Goal: Task Accomplishment & Management: Manage account settings

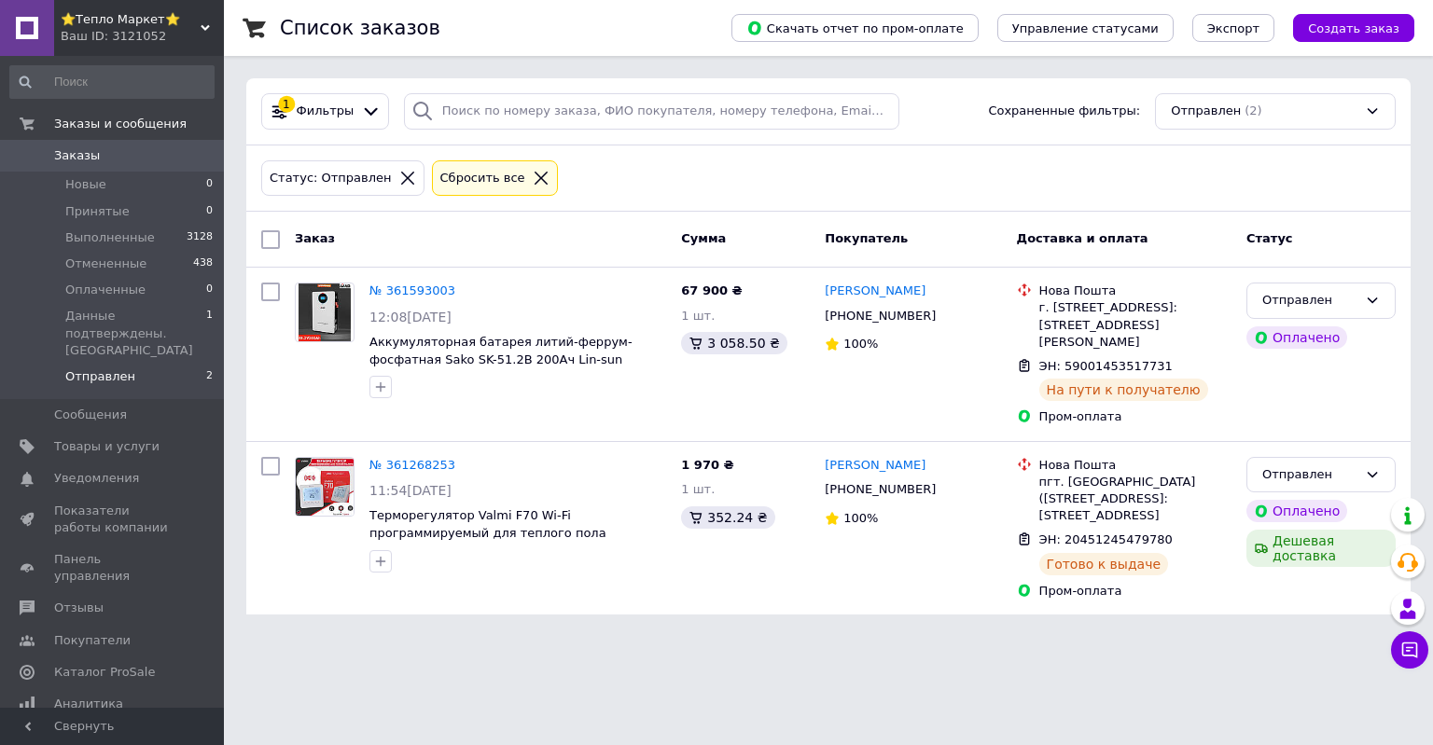
scroll to position [98, 0]
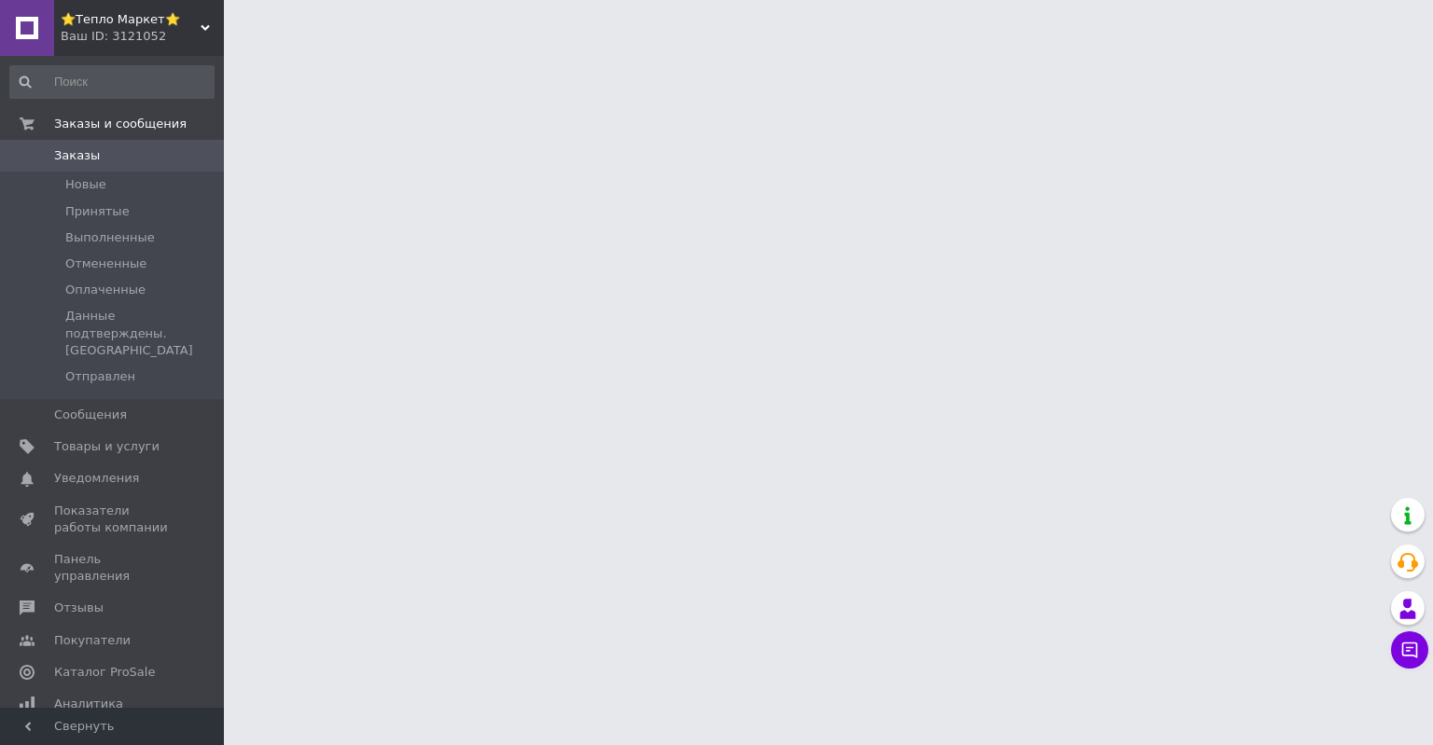
scroll to position [98, 0]
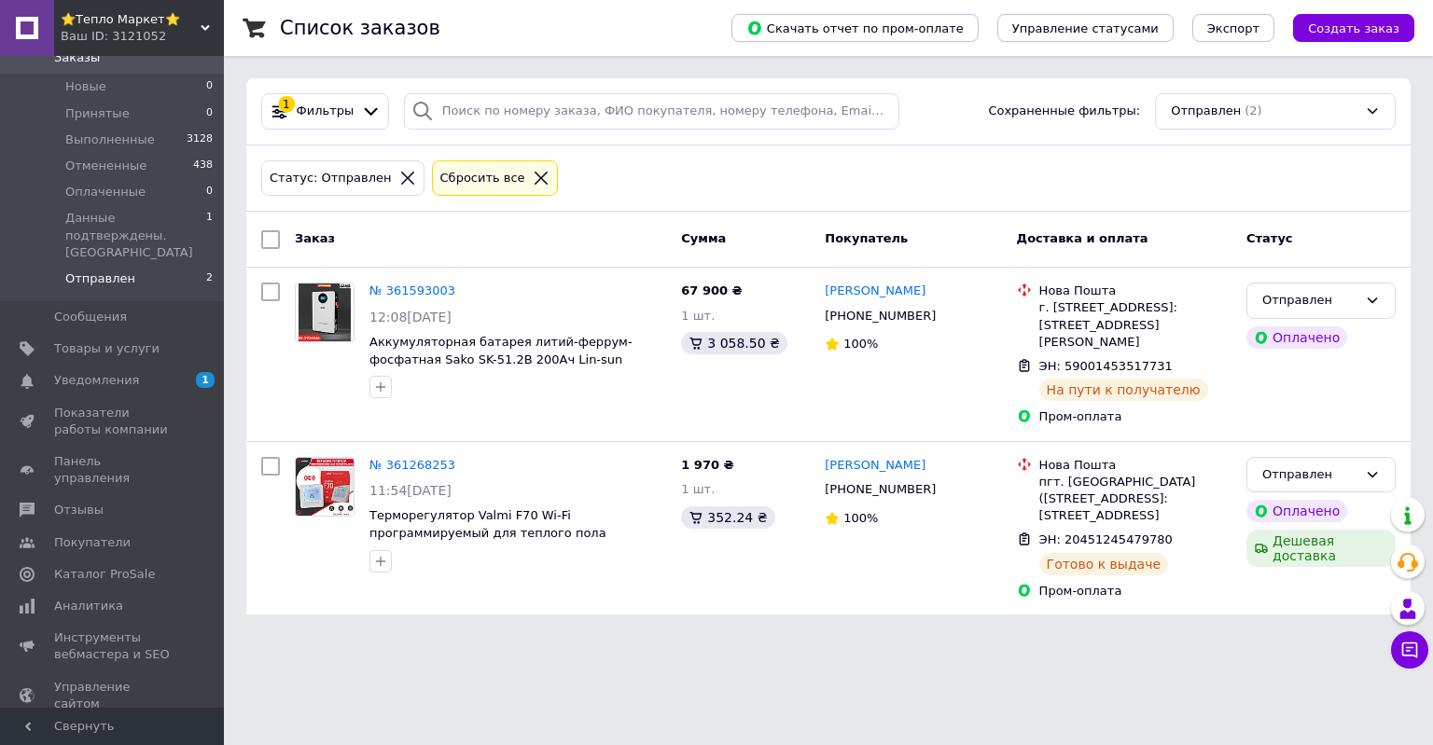
click at [126, 266] on li "Отправлен 2" at bounding box center [112, 283] width 224 height 35
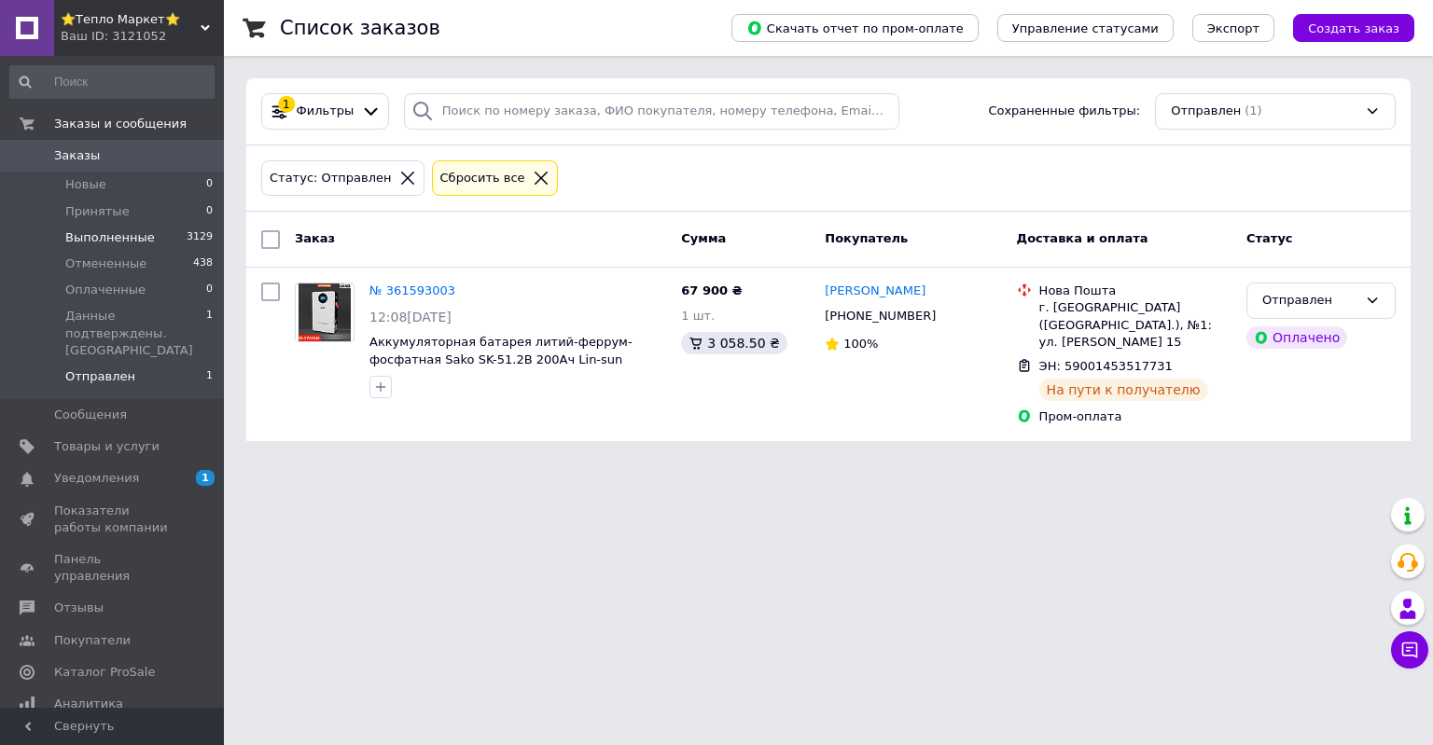
click at [146, 242] on li "Выполненные 3129" at bounding box center [112, 238] width 224 height 26
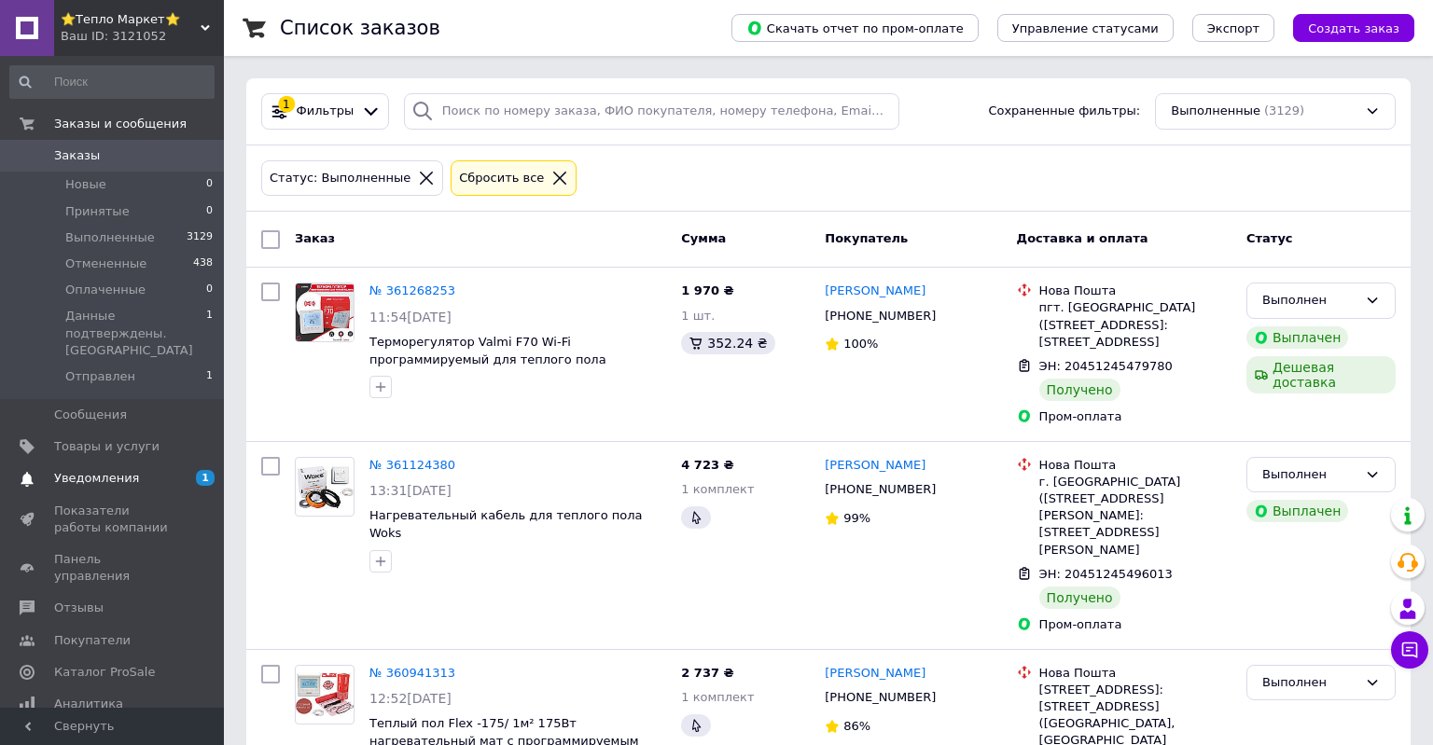
click at [159, 470] on span "Уведомления" at bounding box center [113, 478] width 118 height 17
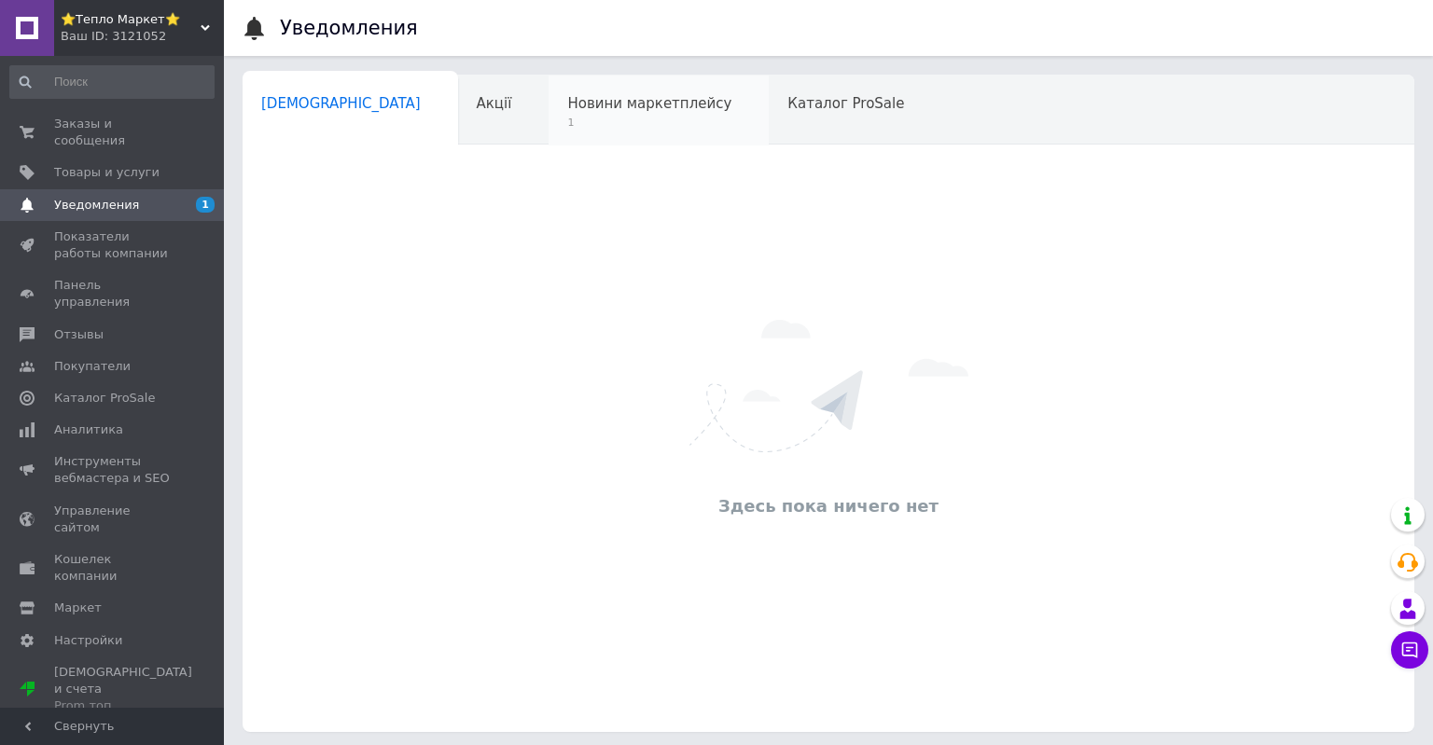
click at [567, 103] on span "Новини маркетплейсу" at bounding box center [649, 103] width 164 height 17
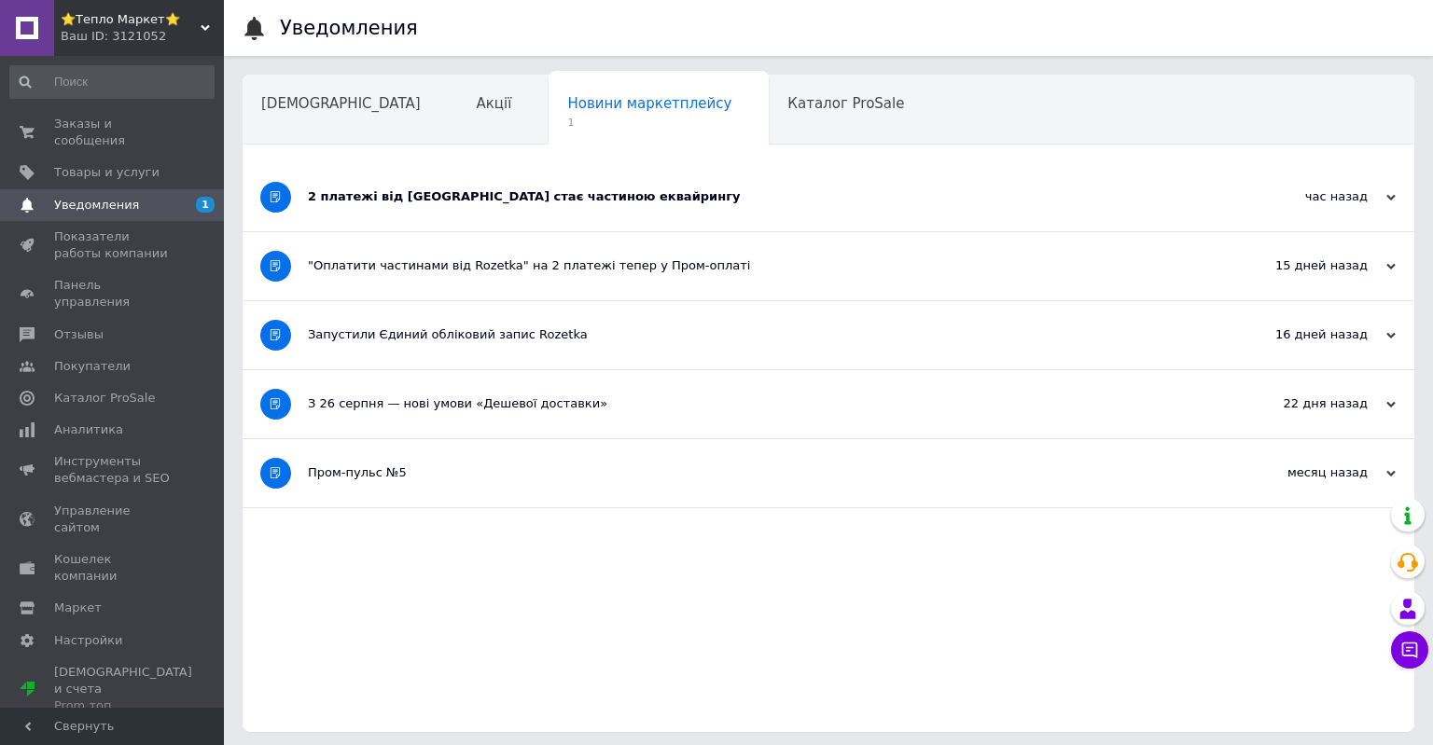
click at [509, 204] on div "2 платежі від Rozetka стає частиною еквайрингу" at bounding box center [758, 196] width 901 height 17
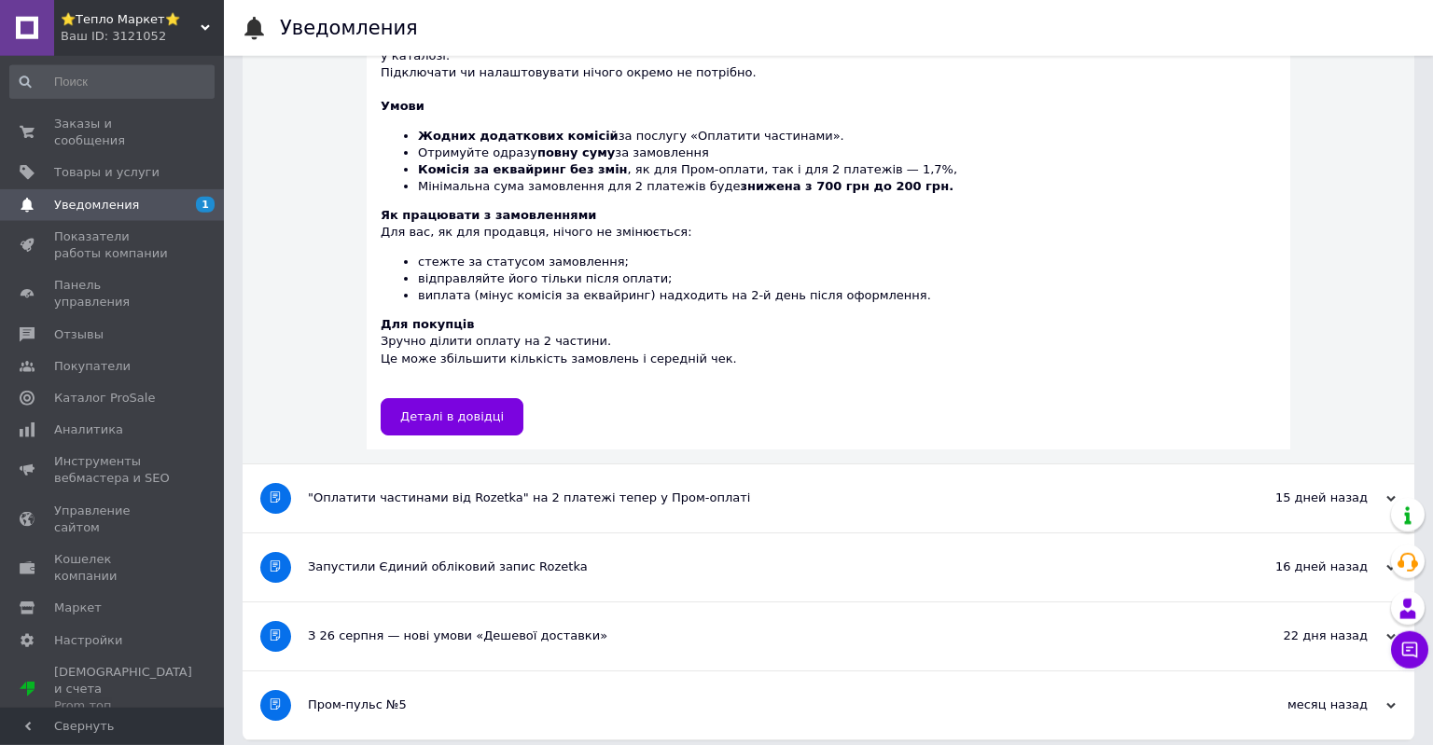
scroll to position [280, 0]
click at [499, 409] on span "Деталі в довідці" at bounding box center [452, 416] width 104 height 14
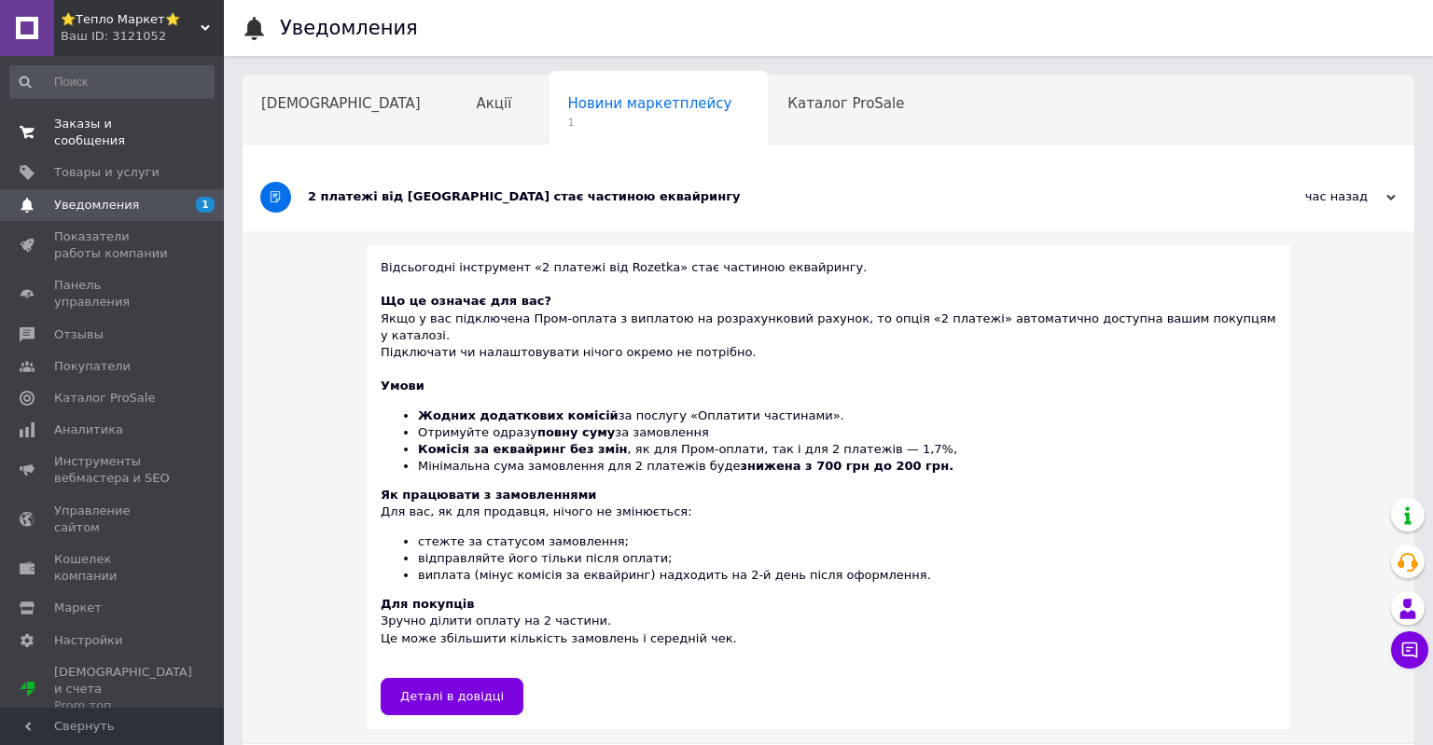
click at [140, 130] on span "Заказы и сообщения" at bounding box center [113, 133] width 118 height 34
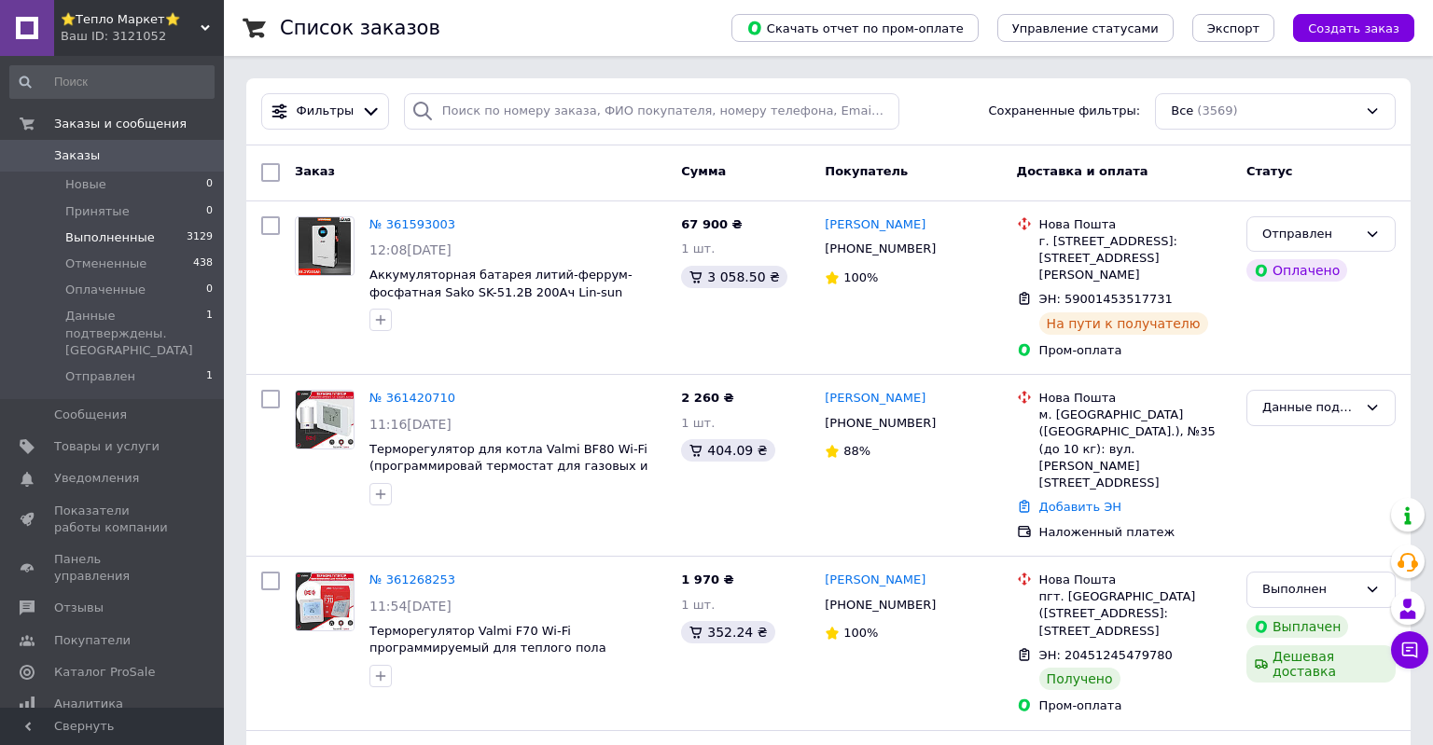
click at [138, 244] on span "Выполненные" at bounding box center [110, 237] width 90 height 17
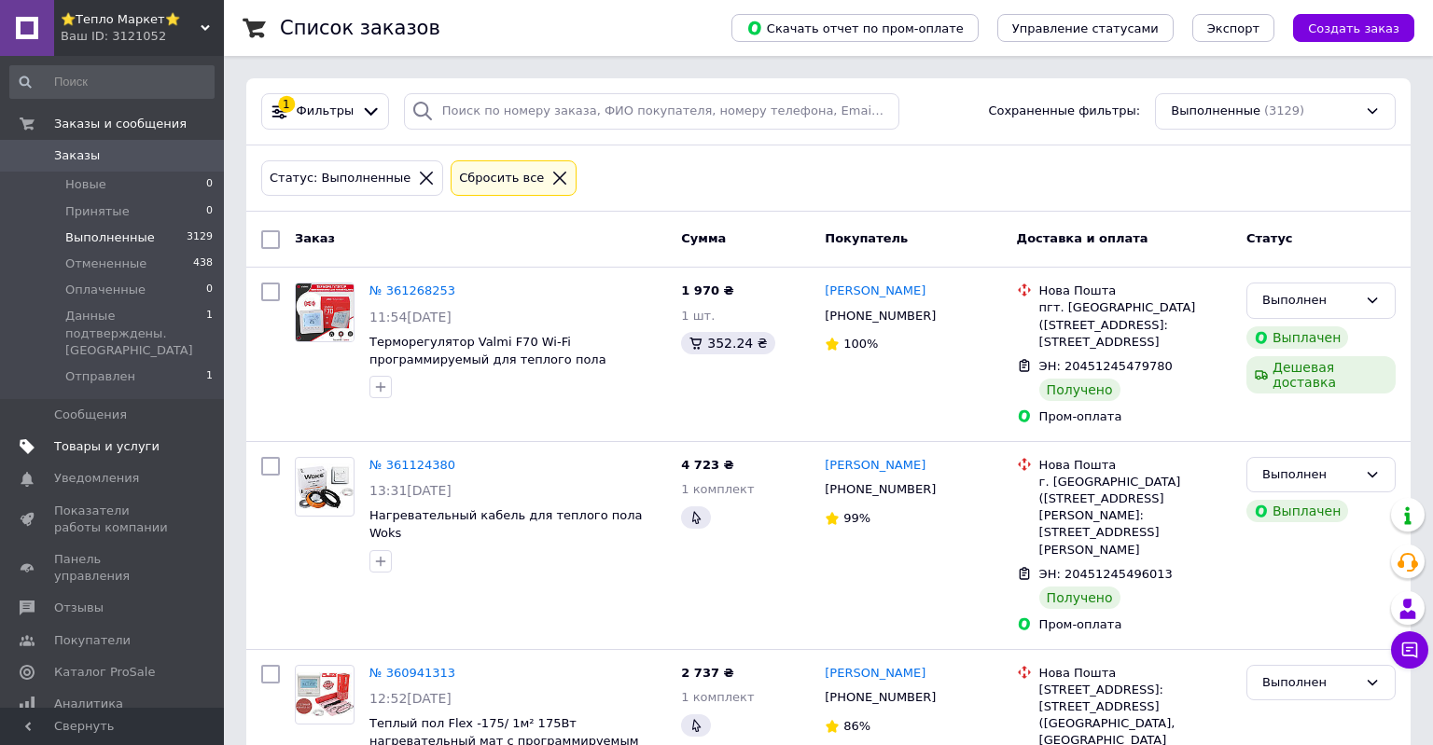
click at [141, 438] on span "Товары и услуги" at bounding box center [106, 446] width 105 height 17
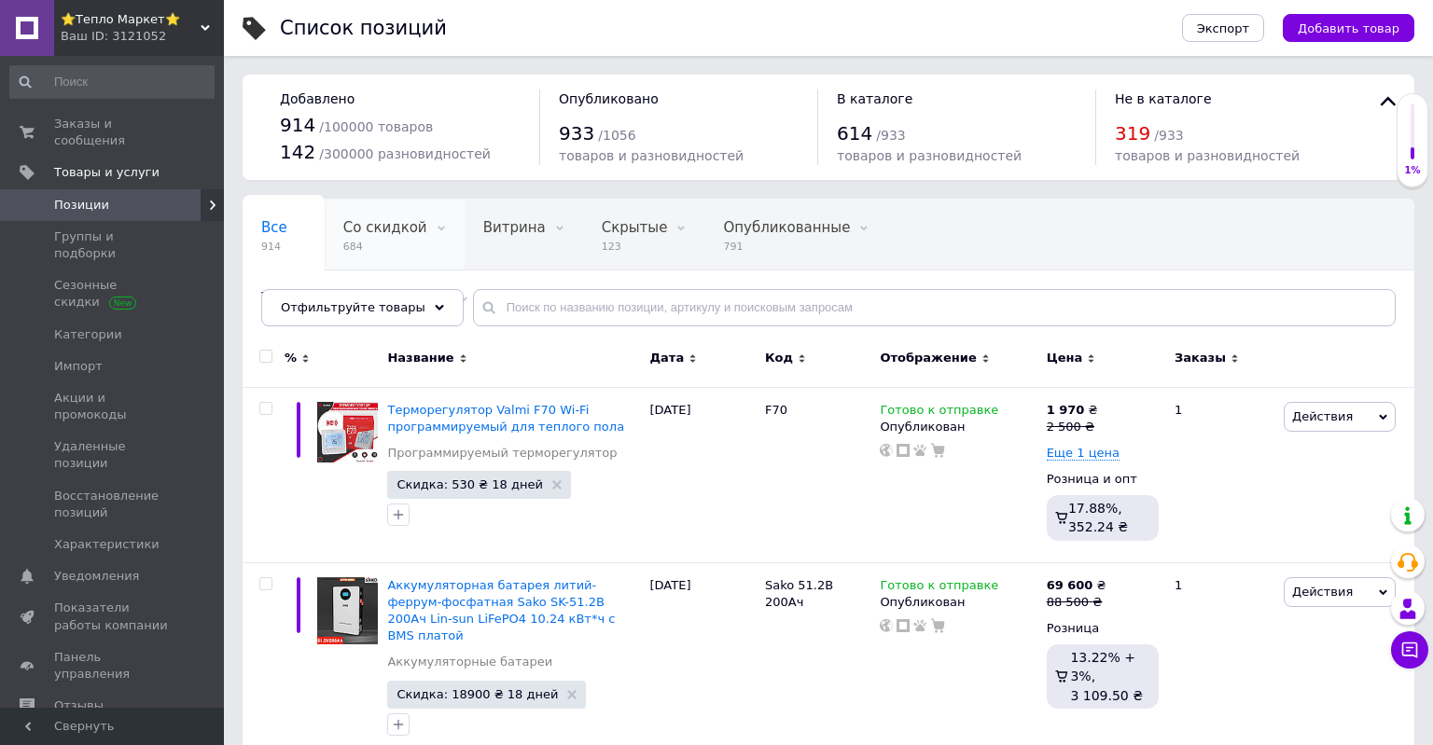
click at [396, 244] on span "684" at bounding box center [385, 247] width 84 height 14
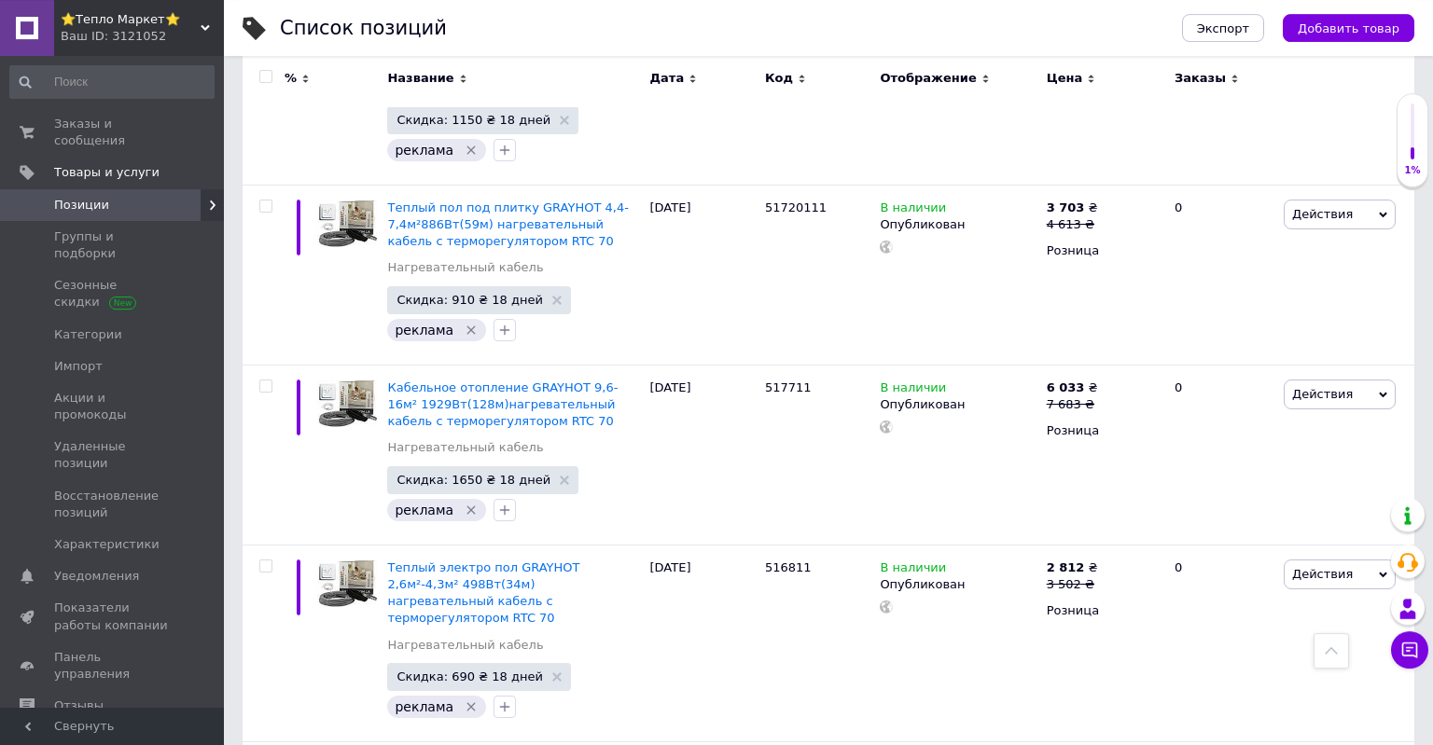
scroll to position [17732, 0]
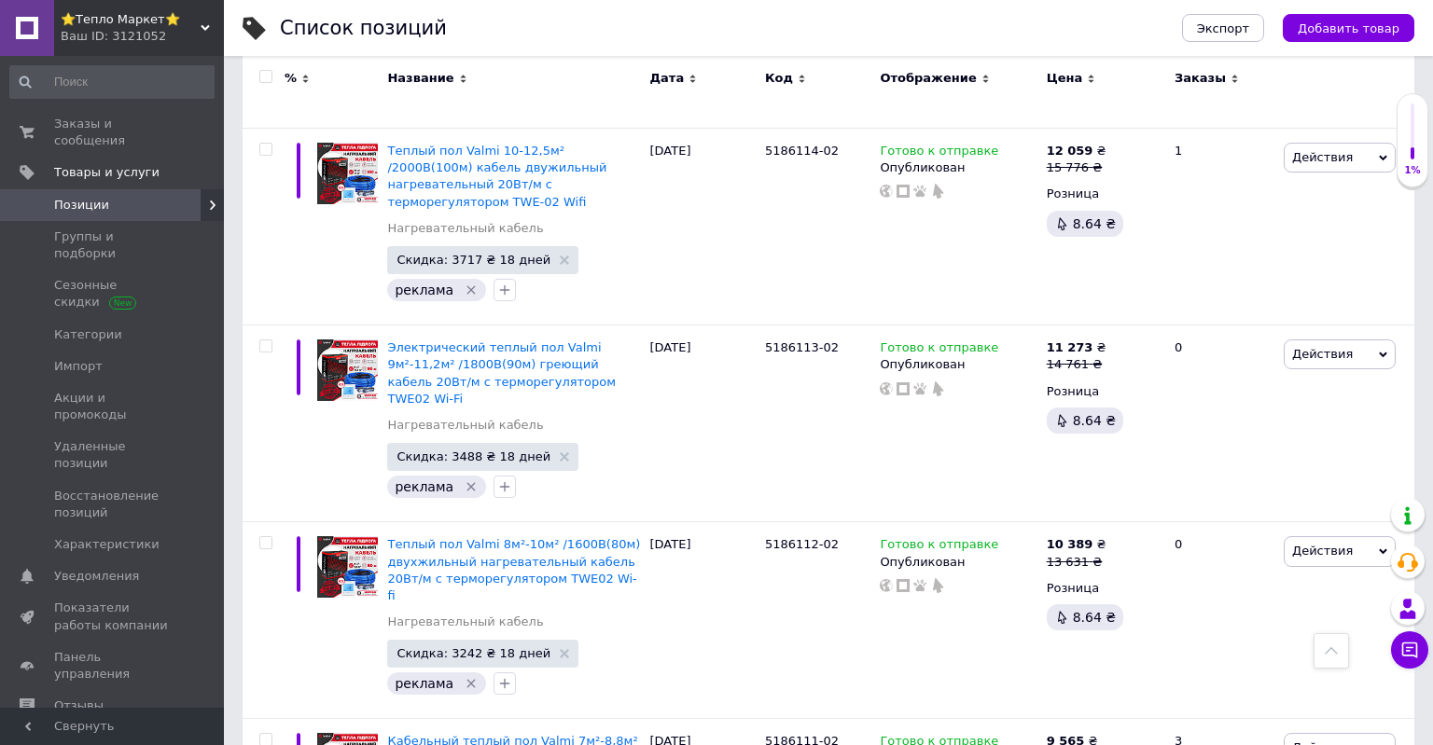
scroll to position [18270, 0]
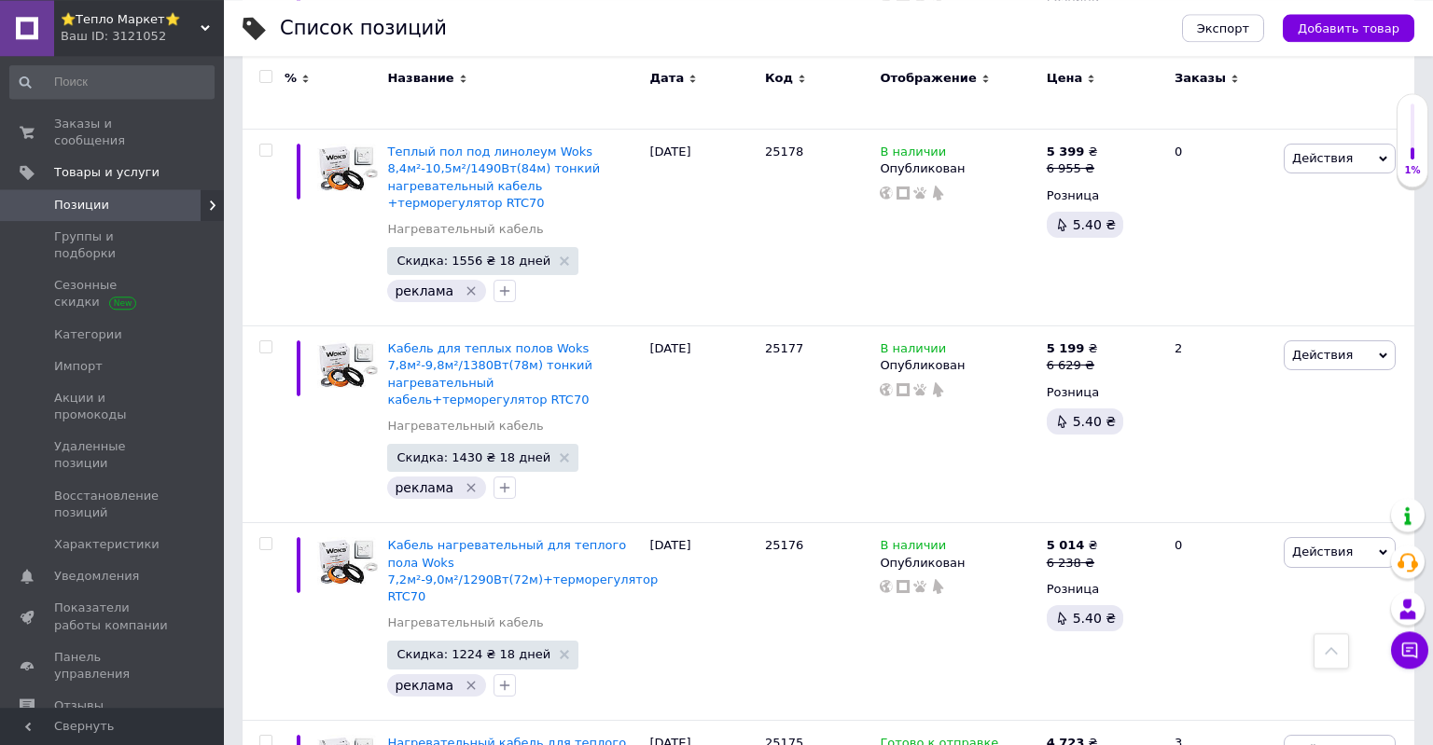
scroll to position [19382, 0]
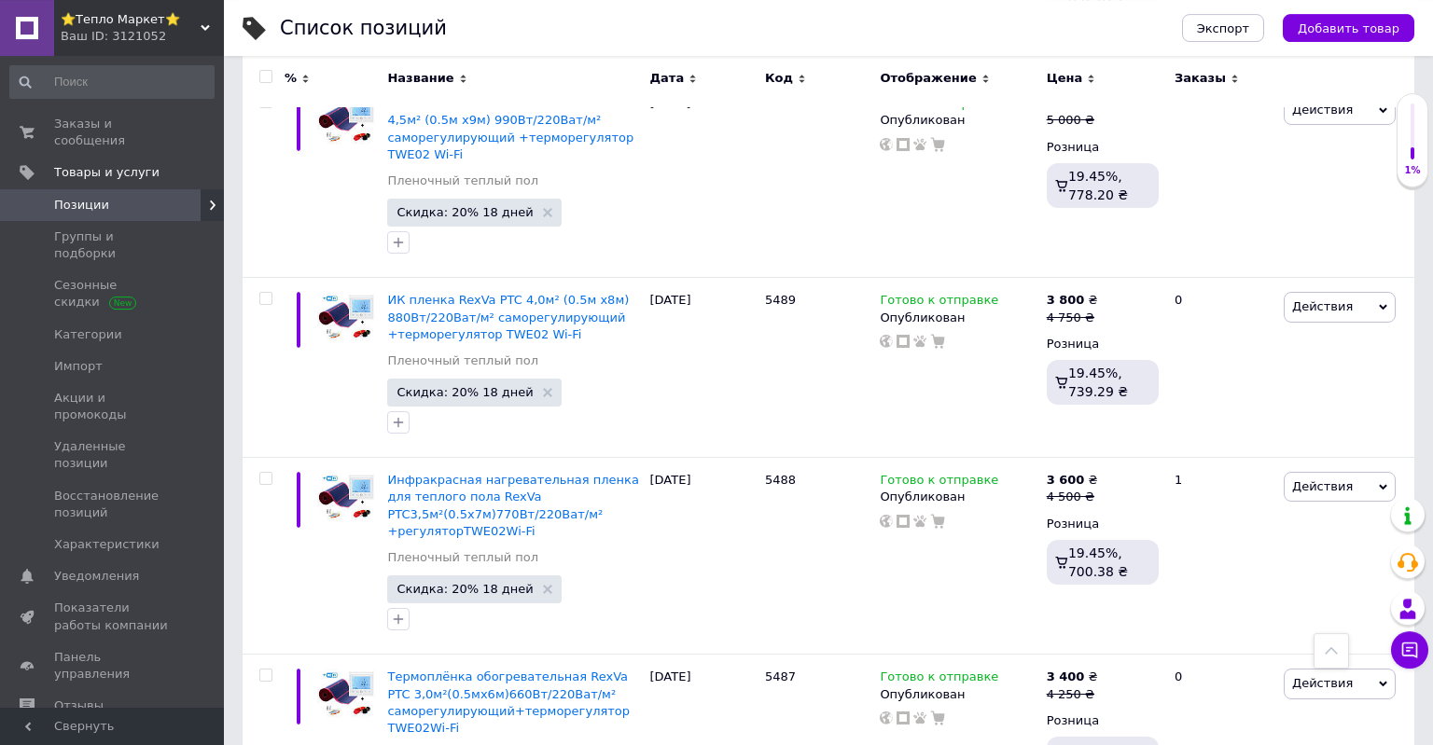
scroll to position [18223, 0]
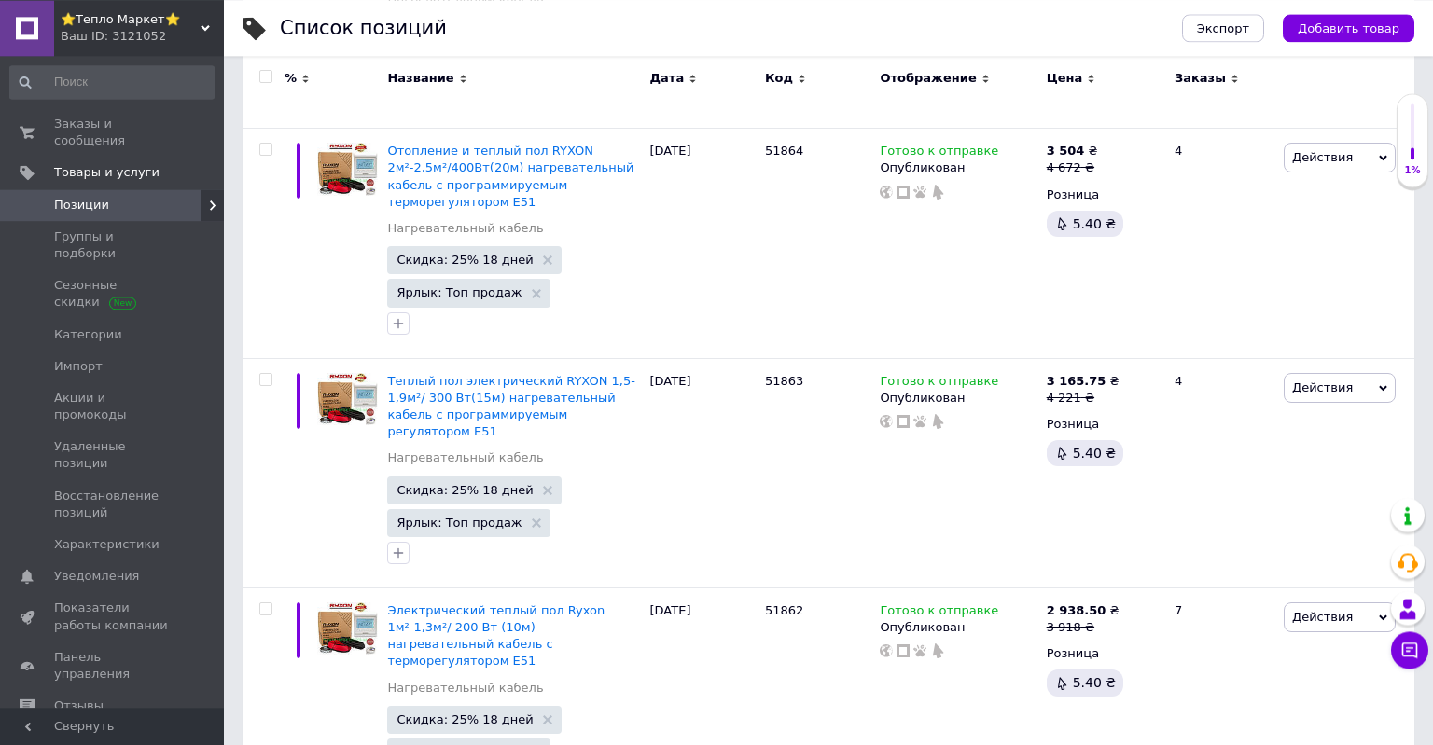
scroll to position [19949, 0]
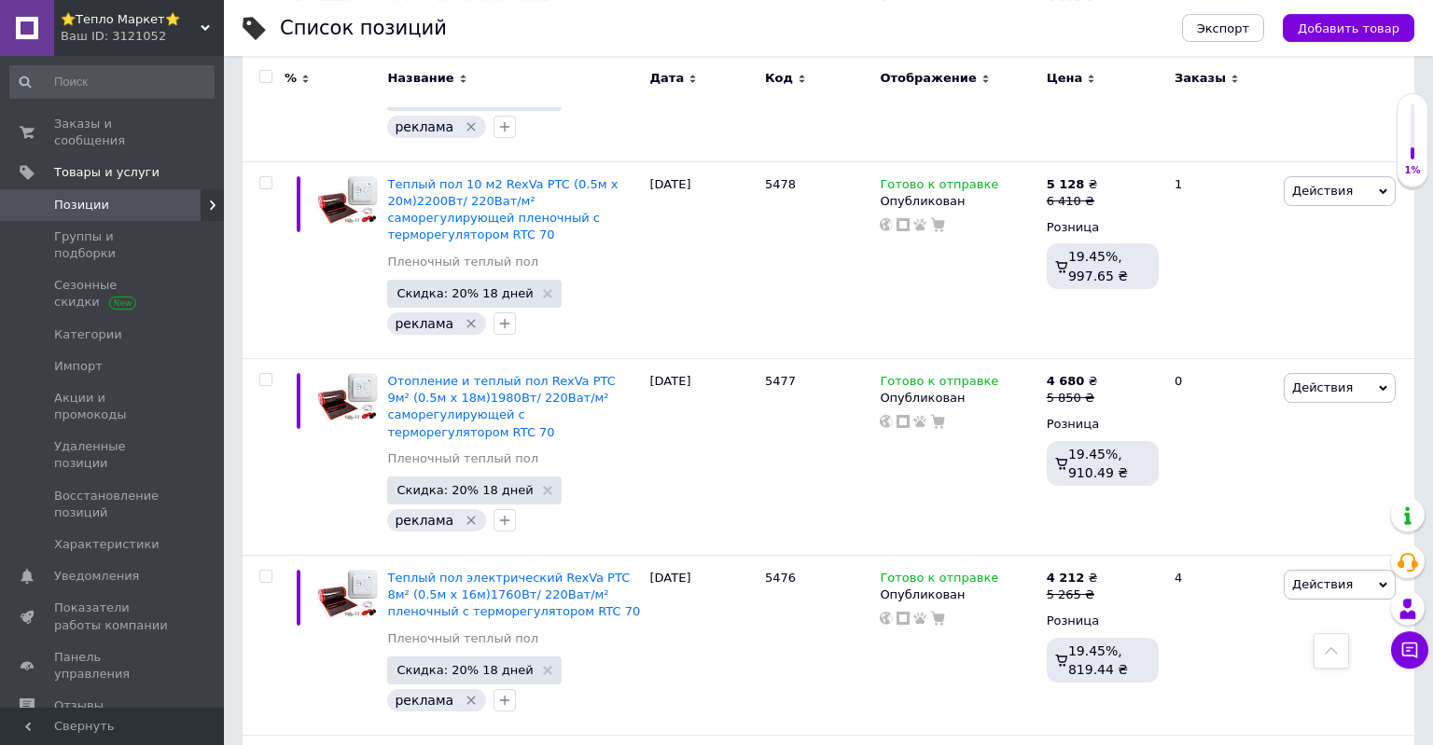
scroll to position [18062, 0]
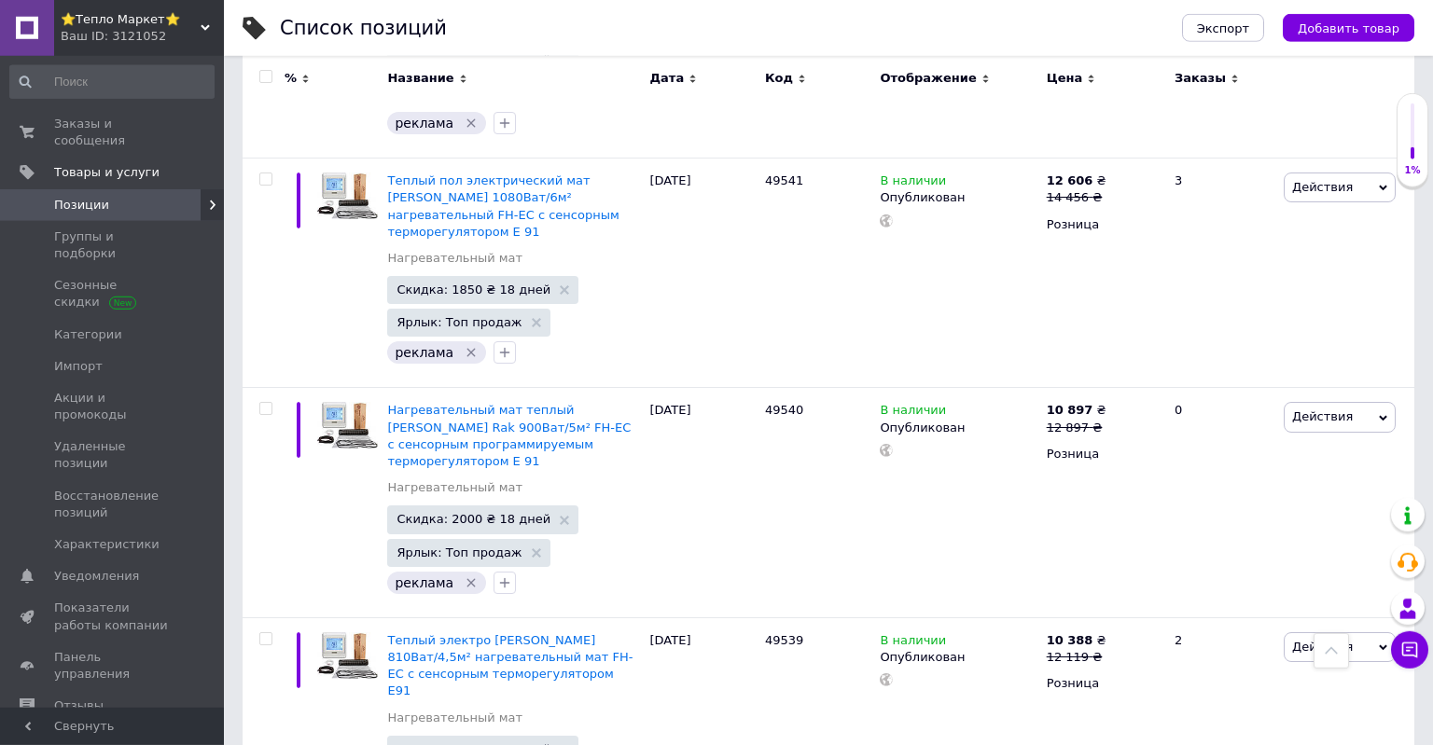
scroll to position [15831, 0]
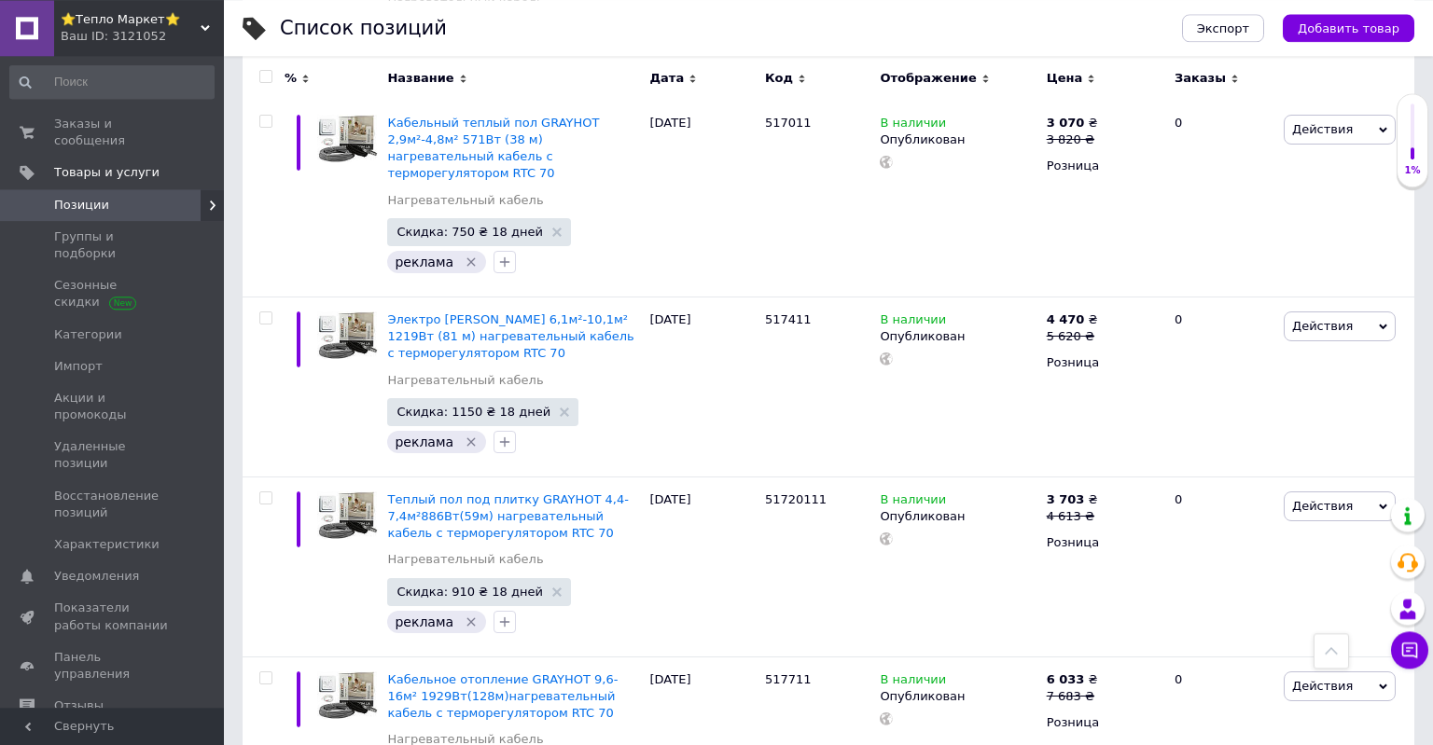
scroll to position [17732, 0]
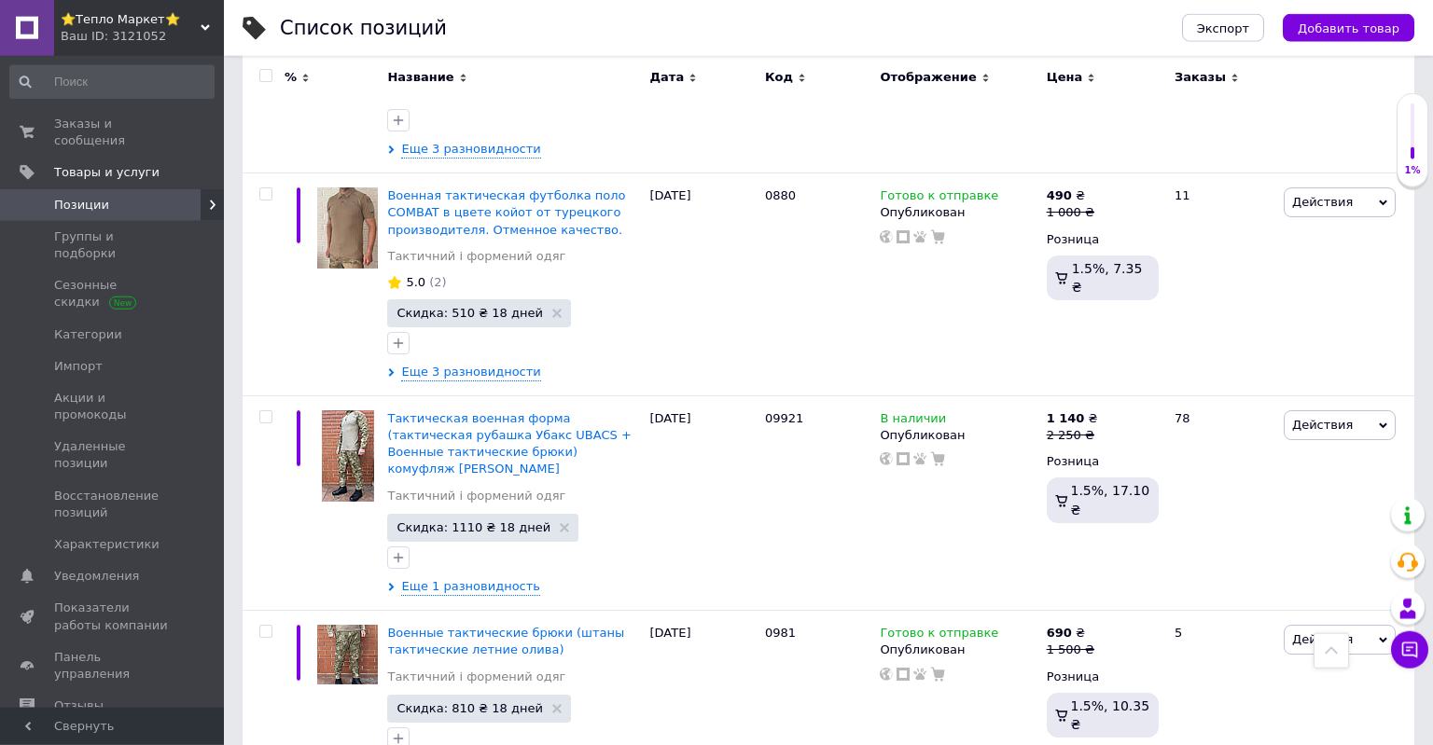
scroll to position [16354, 0]
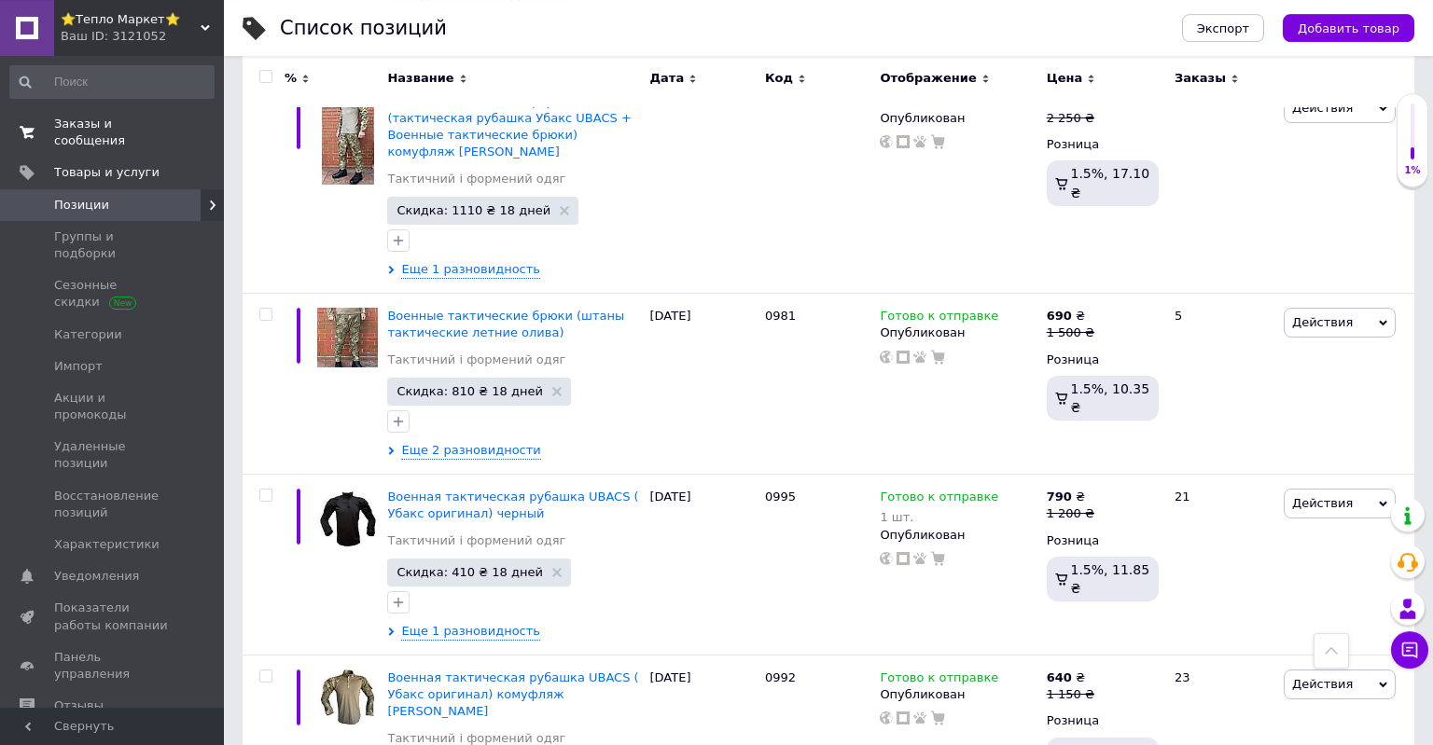
click at [114, 121] on span "Заказы и сообщения" at bounding box center [113, 133] width 118 height 34
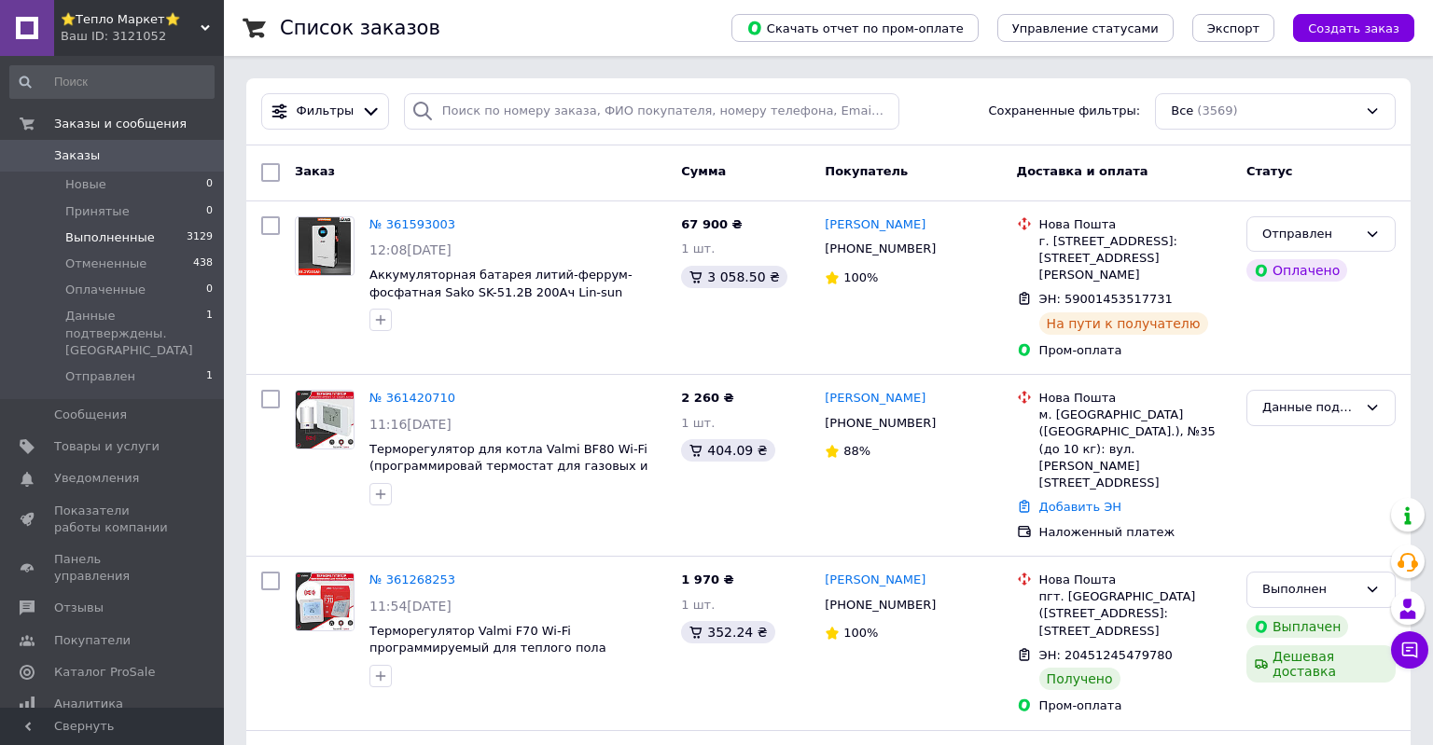
click at [150, 238] on li "Выполненные 3129" at bounding box center [112, 238] width 224 height 26
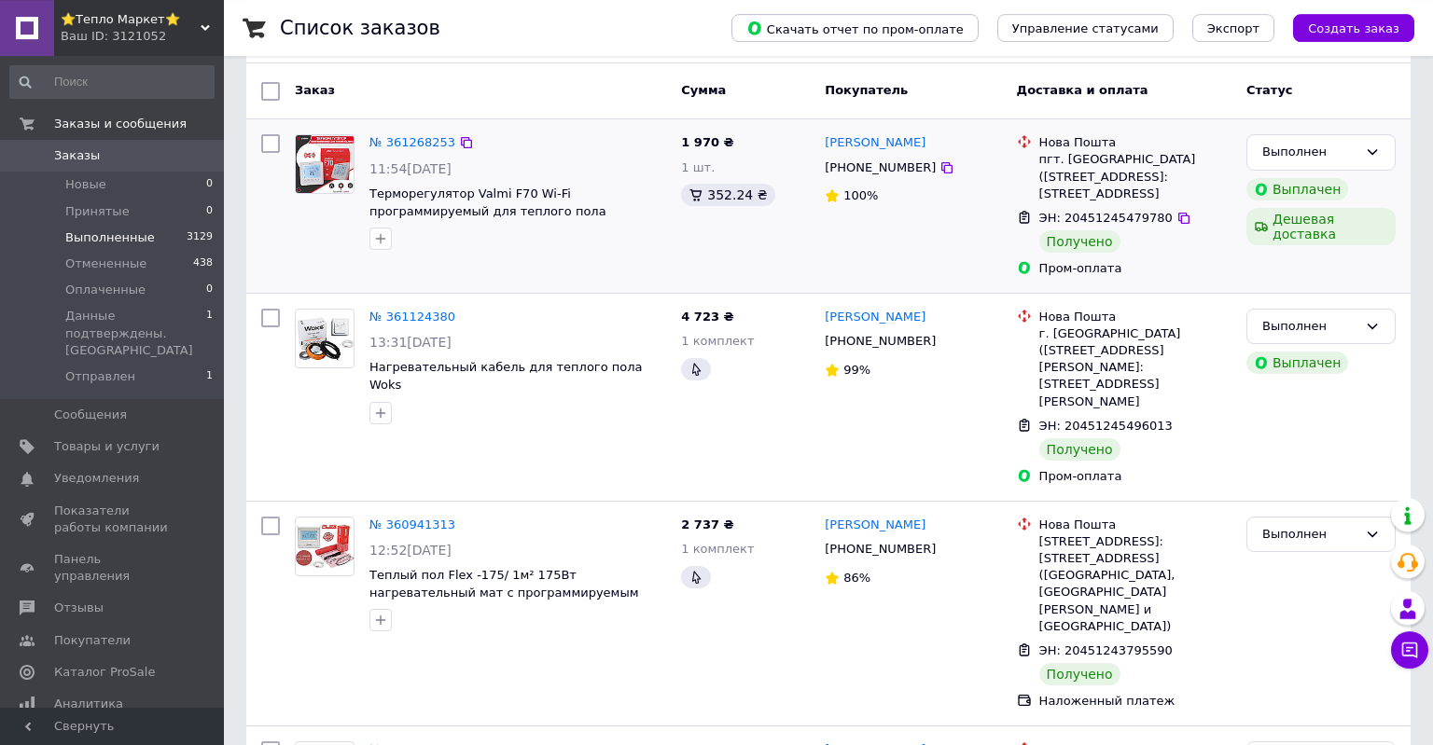
scroll to position [197, 0]
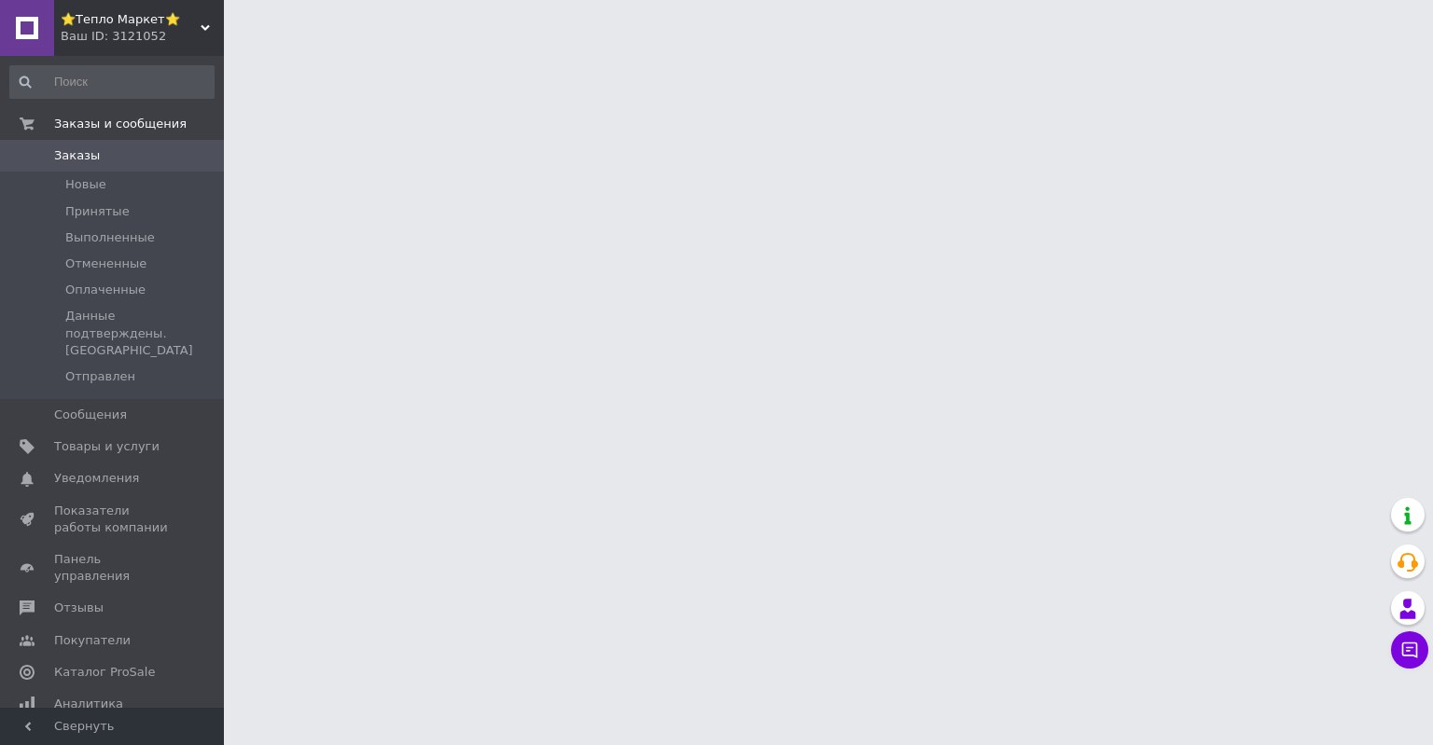
scroll to position [98, 0]
